Goal: Task Accomplishment & Management: Use online tool/utility

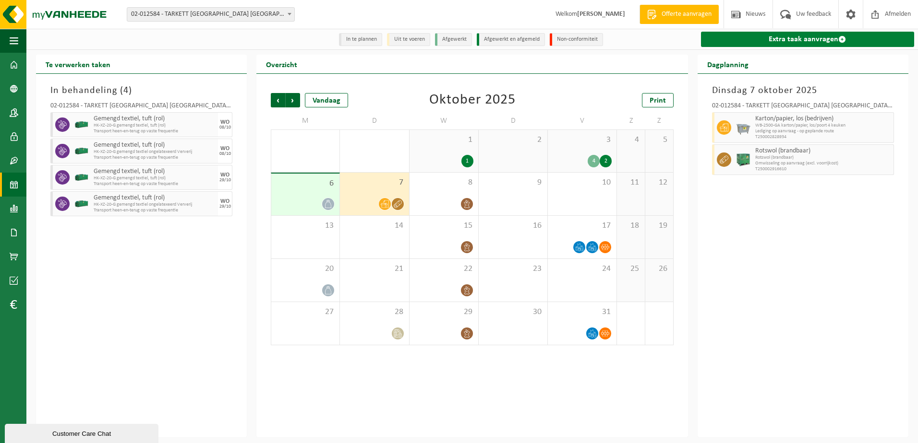
click at [780, 33] on link "Extra taak aanvragen" at bounding box center [807, 39] width 213 height 15
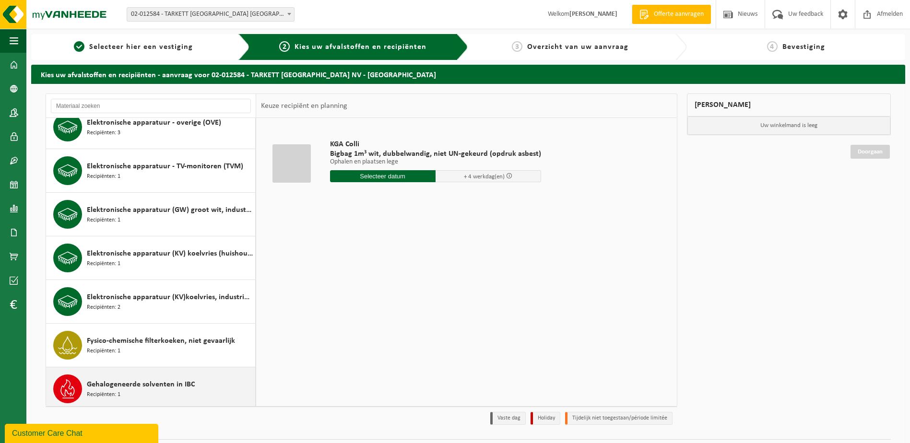
scroll to position [576, 0]
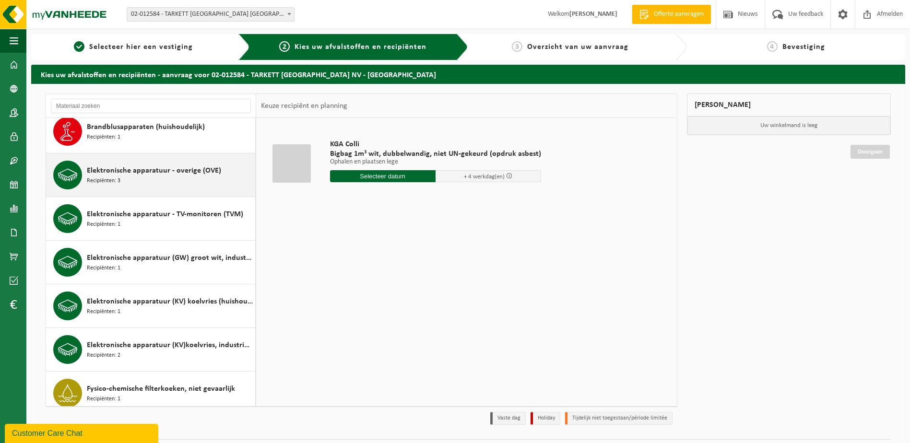
click at [107, 175] on span "Elektronische apparatuur - overige (OVE)" at bounding box center [154, 171] width 134 height 12
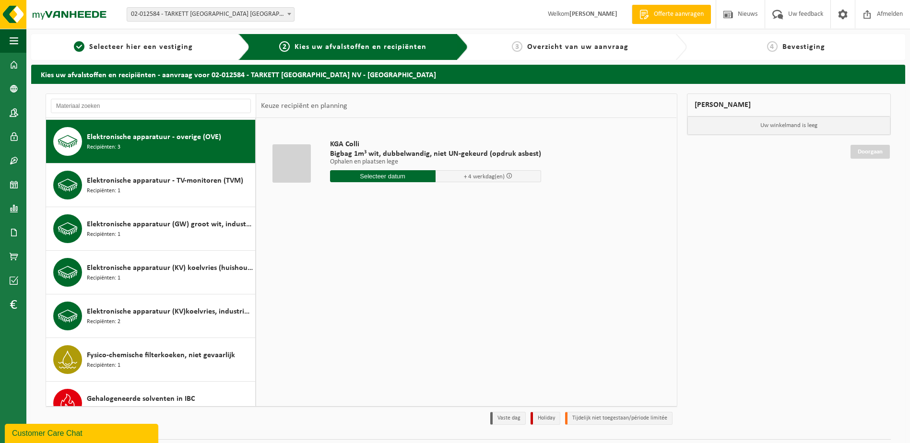
scroll to position [611, 0]
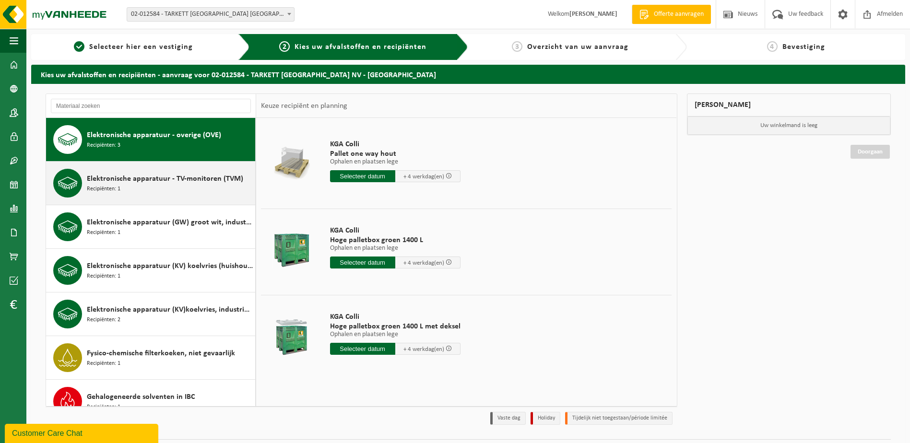
click at [165, 183] on span "Elektronische apparatuur - TV-monitoren (TVM)" at bounding box center [165, 179] width 156 height 12
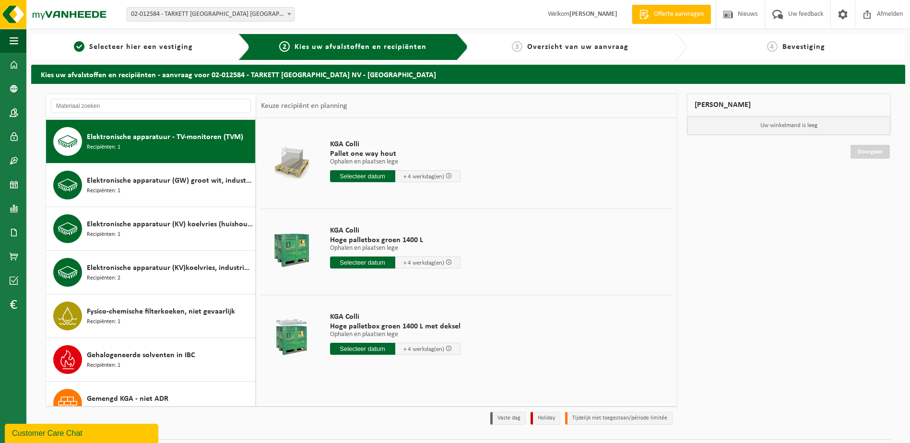
scroll to position [655, 0]
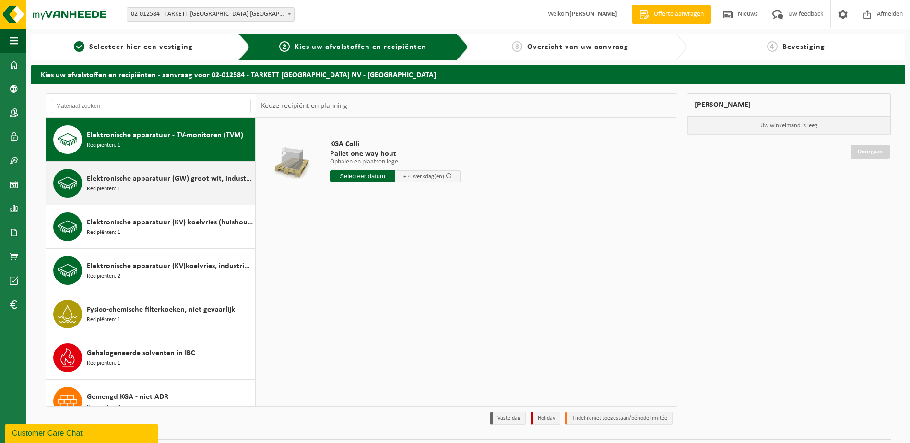
click at [168, 179] on span "Elektronische apparatuur (GW) groot wit, industrieel" at bounding box center [170, 179] width 166 height 12
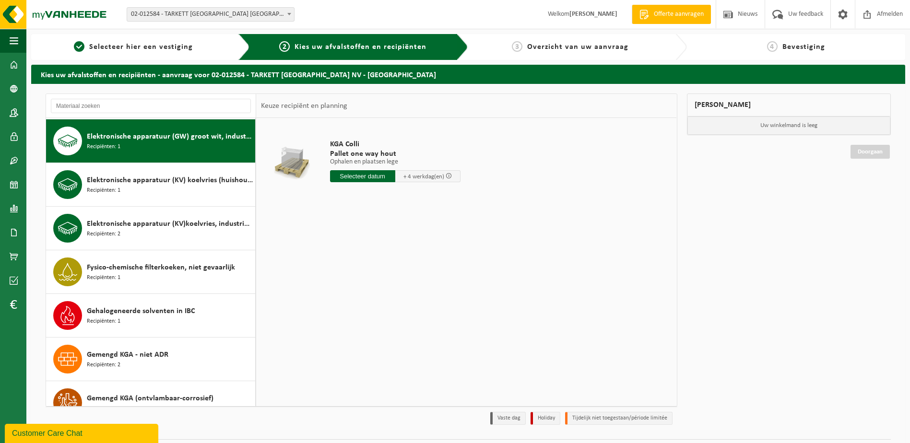
scroll to position [699, 0]
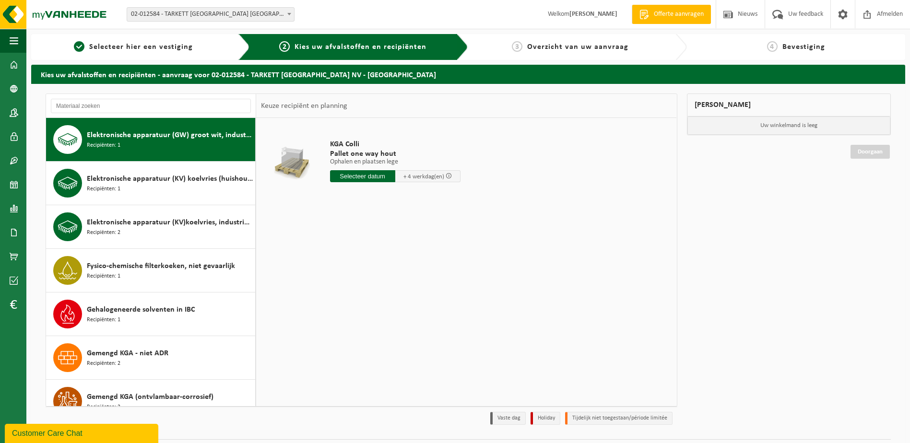
click at [168, 179] on span "Elektronische apparatuur (KV) koelvries (huishoudelijk)" at bounding box center [170, 179] width 166 height 12
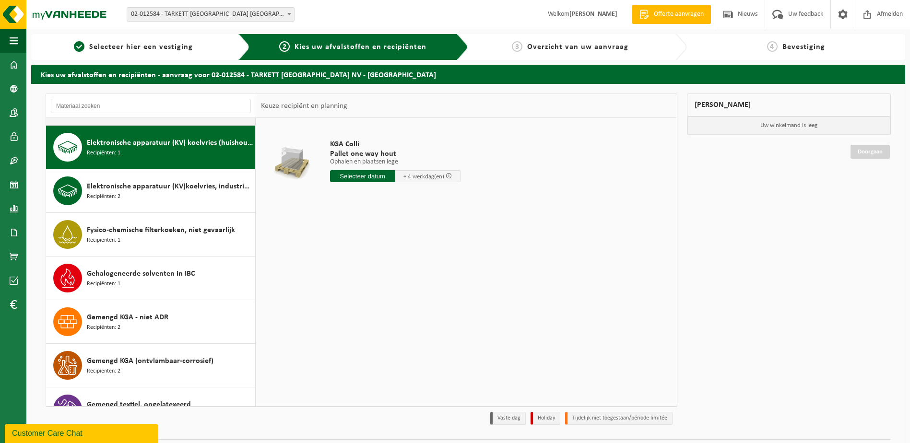
scroll to position [742, 0]
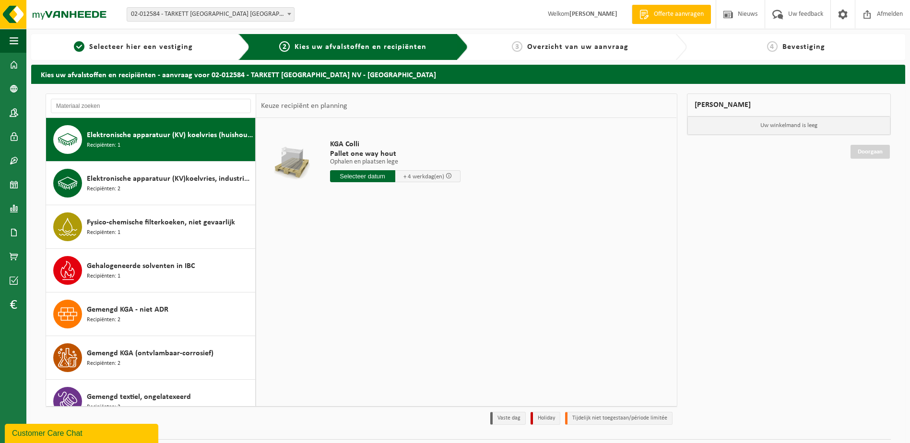
click at [168, 179] on span "Elektronische apparatuur (KV)koelvries, industrieel" at bounding box center [170, 179] width 166 height 12
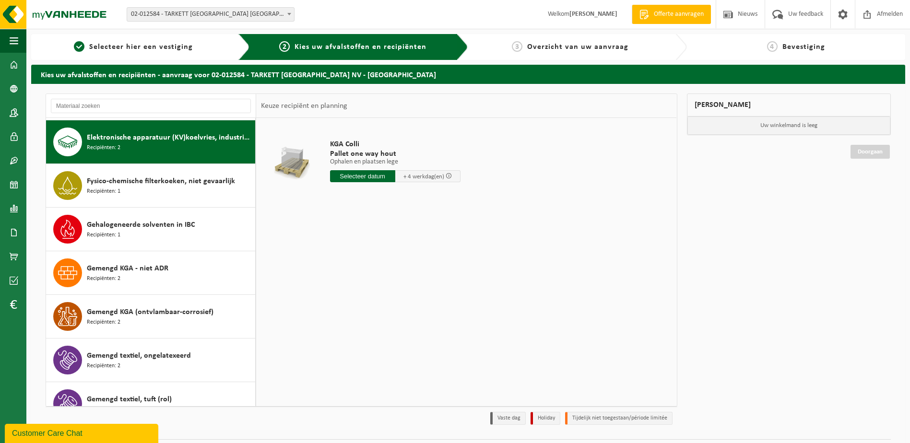
scroll to position [786, 0]
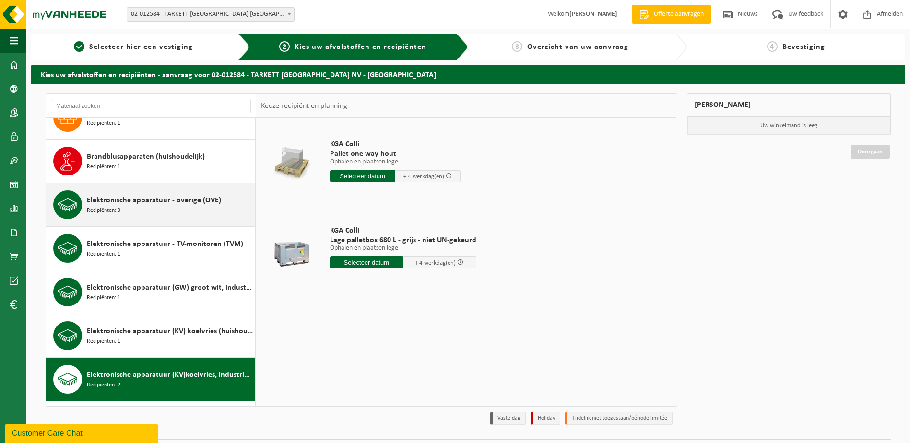
click at [155, 202] on span "Elektronische apparatuur - overige (OVE)" at bounding box center [154, 201] width 134 height 12
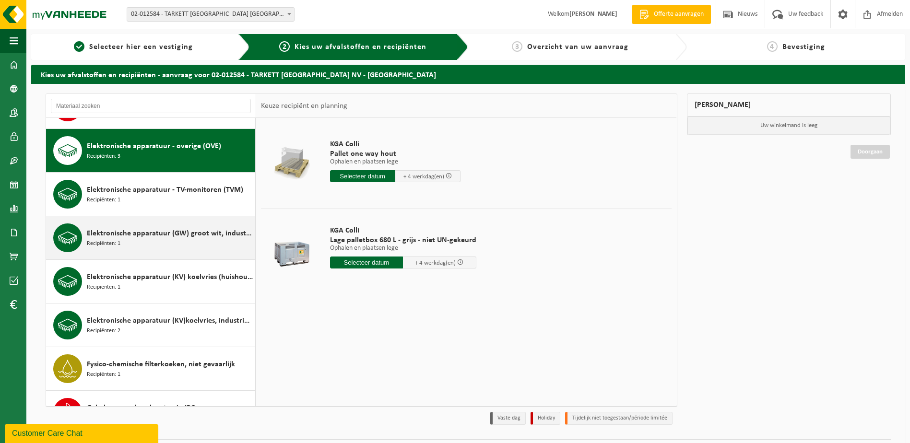
scroll to position [611, 0]
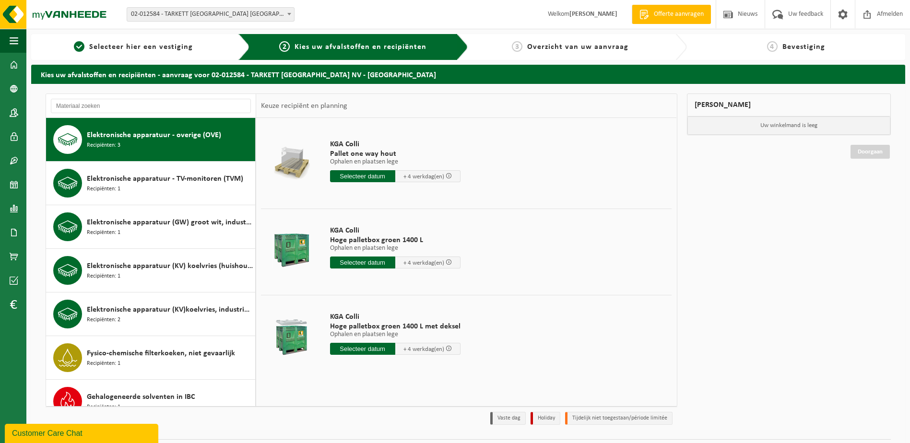
click at [635, 310] on td "KGA Colli Hoge palletbox groen 1400 L met deksel Ophalen en plaatsen lege Ophal…" at bounding box center [497, 336] width 349 height 82
